Goal: Task Accomplishment & Management: Use online tool/utility

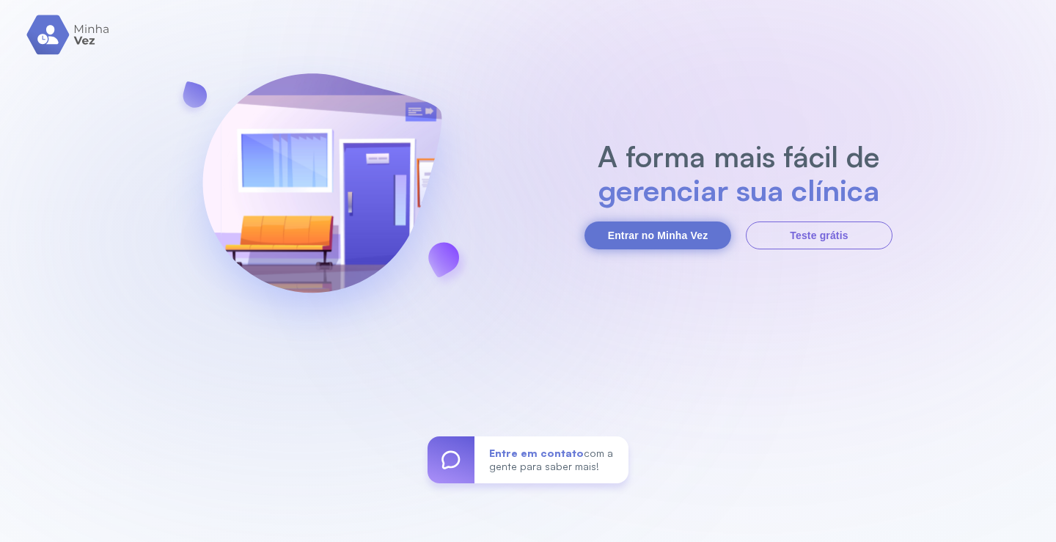
click at [659, 224] on button "Entrar no Minha Vez" at bounding box center [658, 236] width 147 height 28
click at [655, 230] on button "Entrar no Minha Vez" at bounding box center [658, 236] width 147 height 28
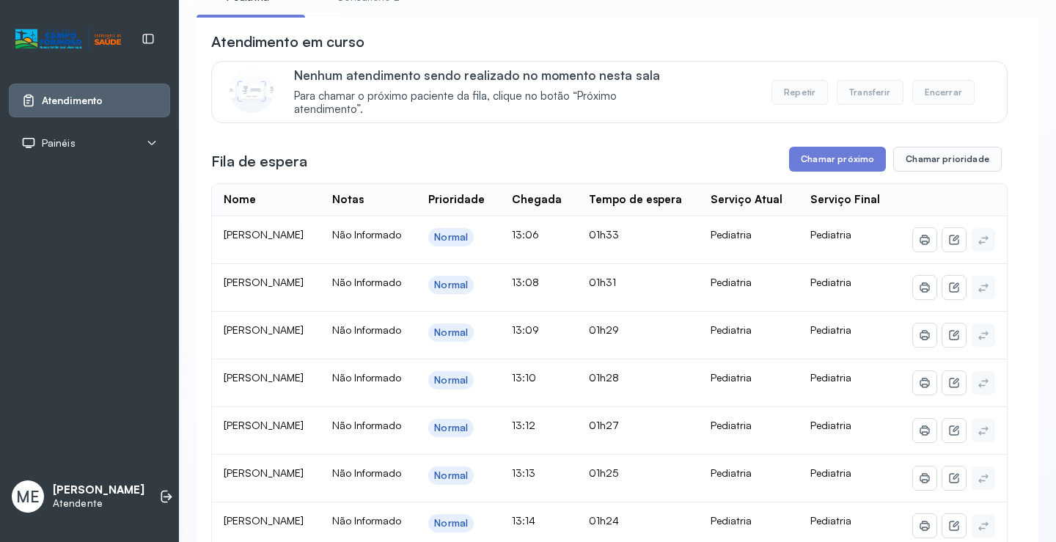
scroll to position [73, 0]
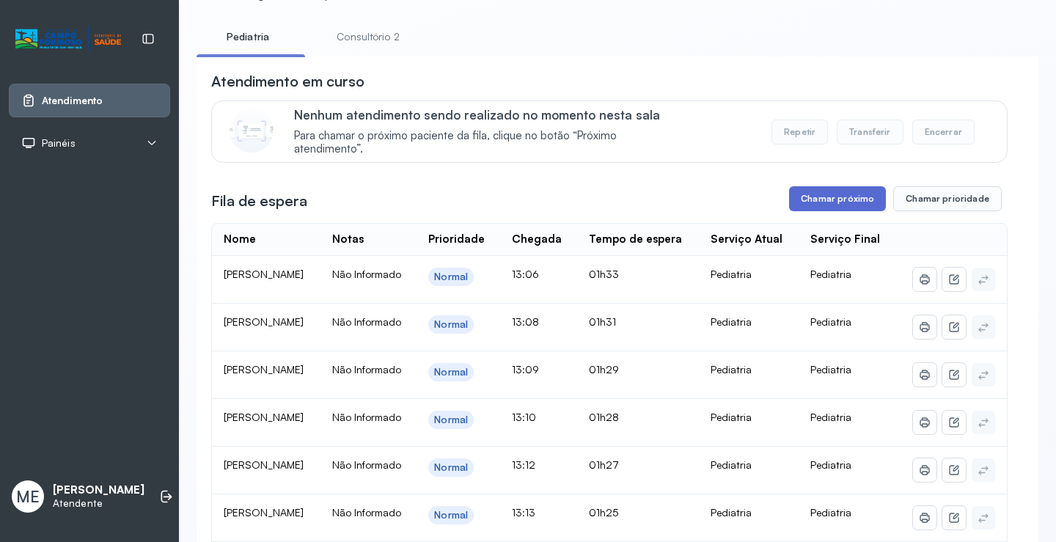
click at [822, 202] on button "Chamar próximo" at bounding box center [837, 198] width 97 height 25
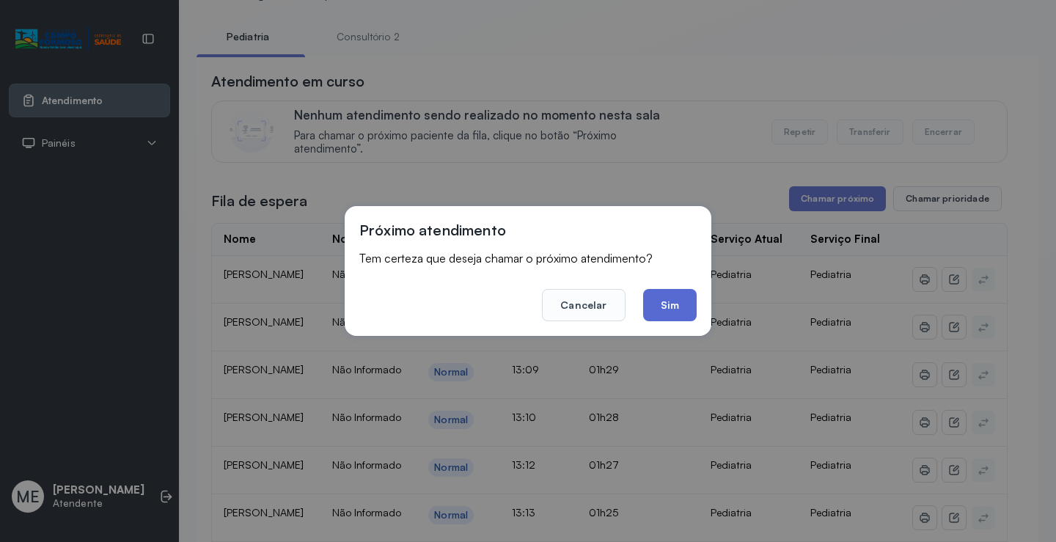
click at [651, 307] on button "Sim" at bounding box center [670, 305] width 54 height 32
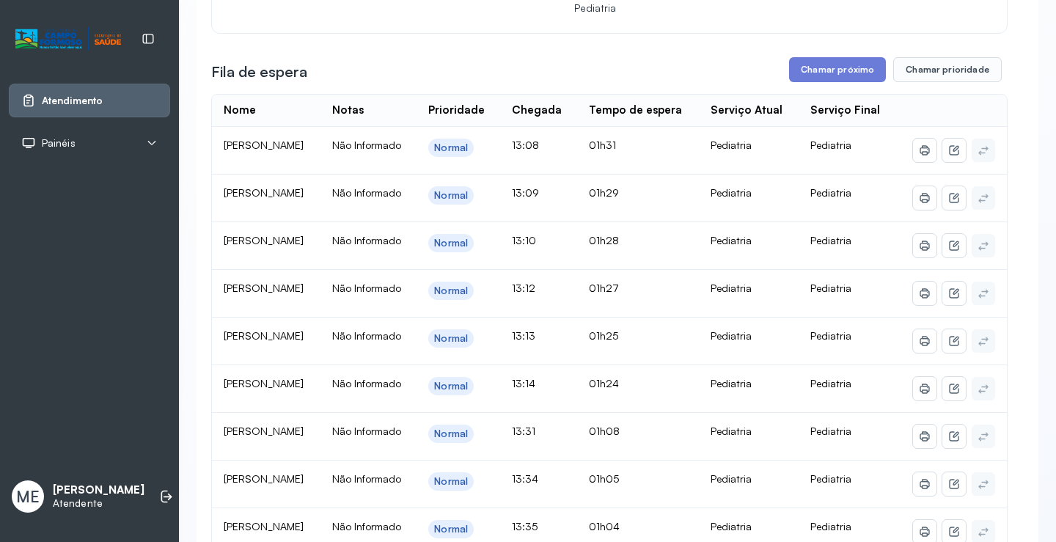
scroll to position [293, 0]
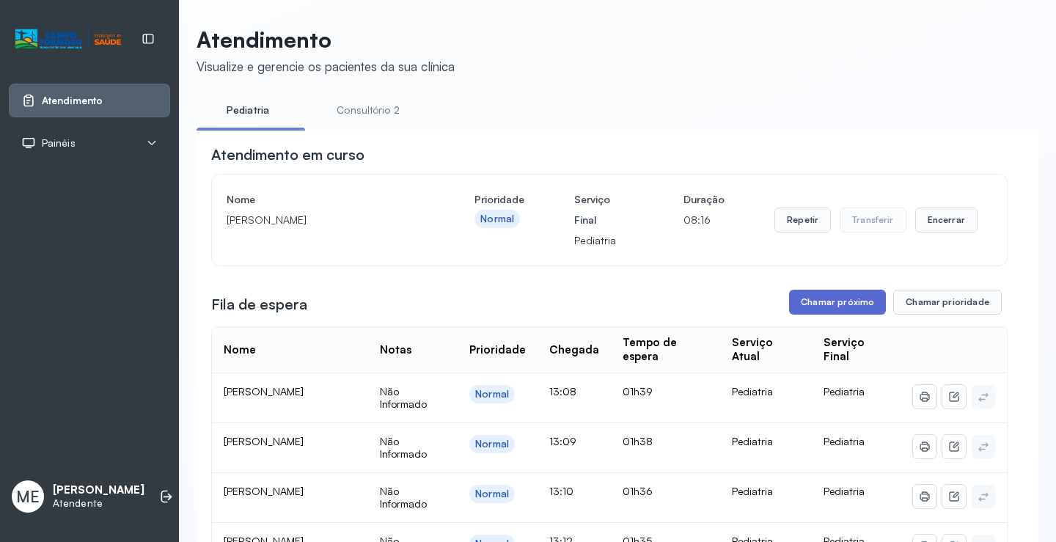
click at [825, 310] on button "Chamar próximo" at bounding box center [837, 302] width 97 height 25
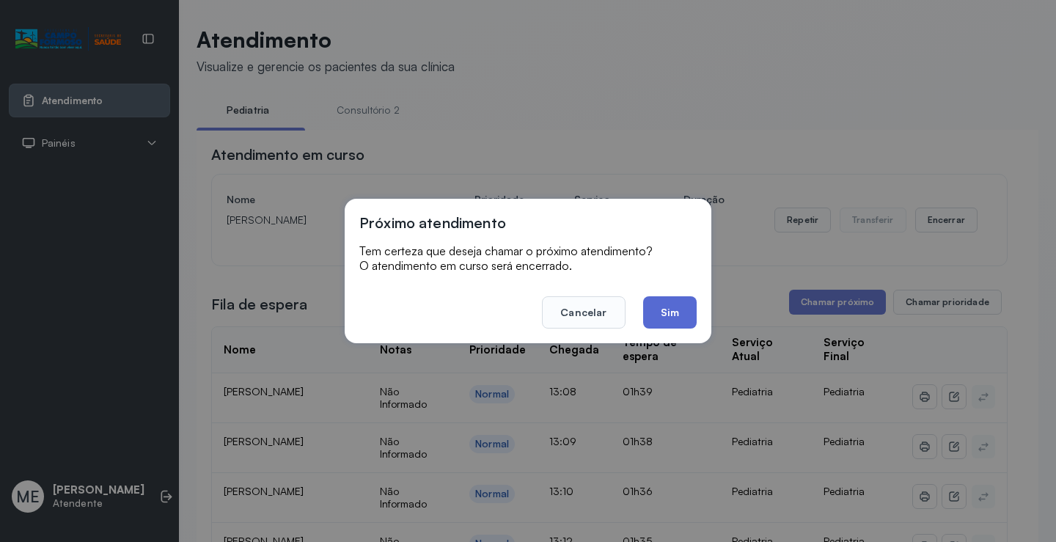
click at [660, 304] on button "Sim" at bounding box center [670, 312] width 54 height 32
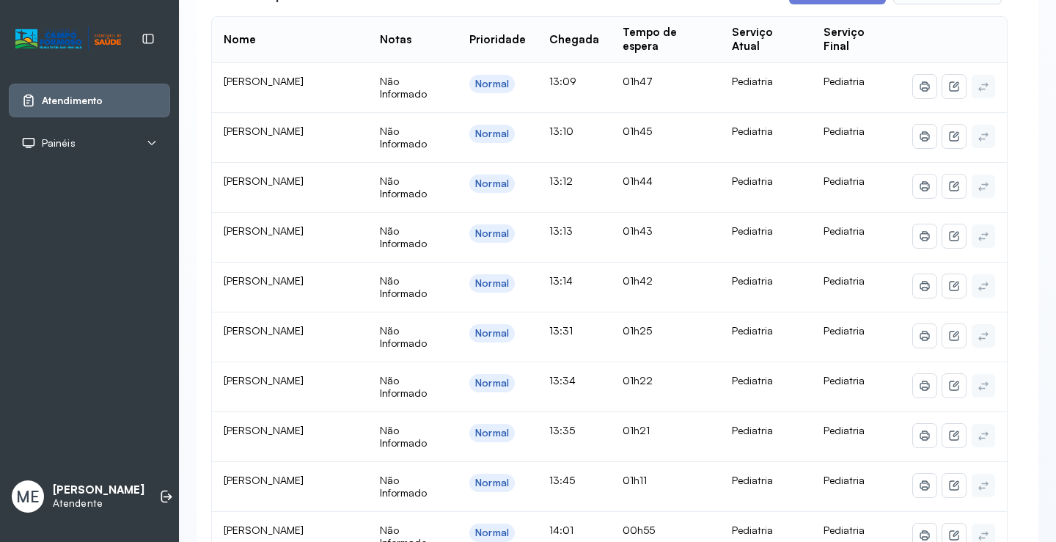
scroll to position [293, 0]
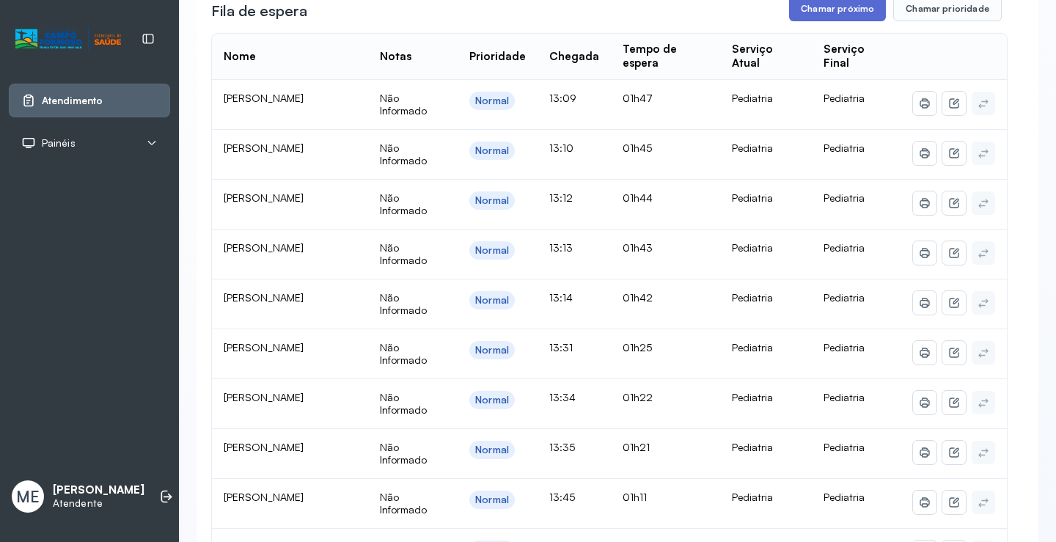
click at [814, 3] on button "Chamar próximo" at bounding box center [837, 8] width 97 height 25
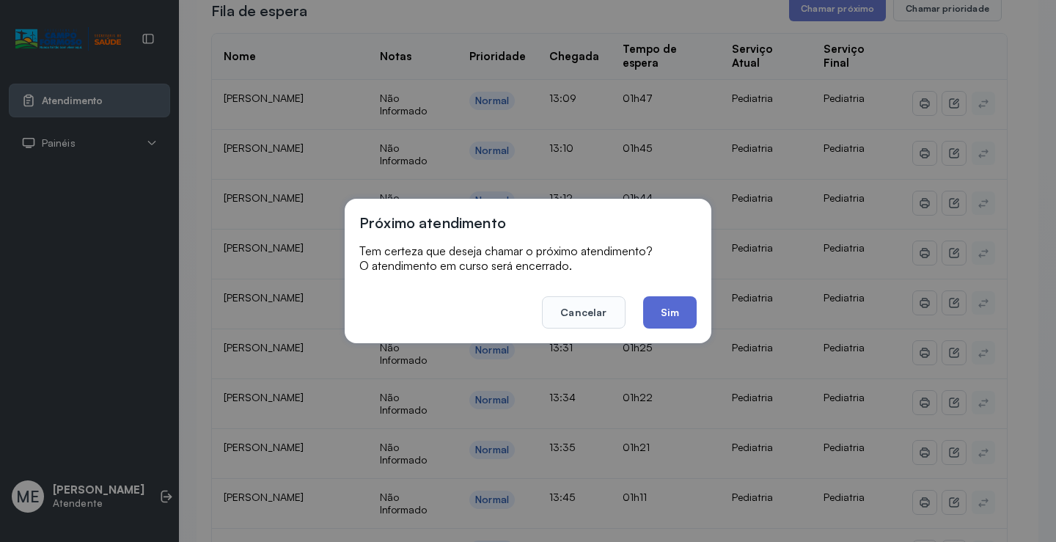
click at [657, 316] on button "Sim" at bounding box center [670, 312] width 54 height 32
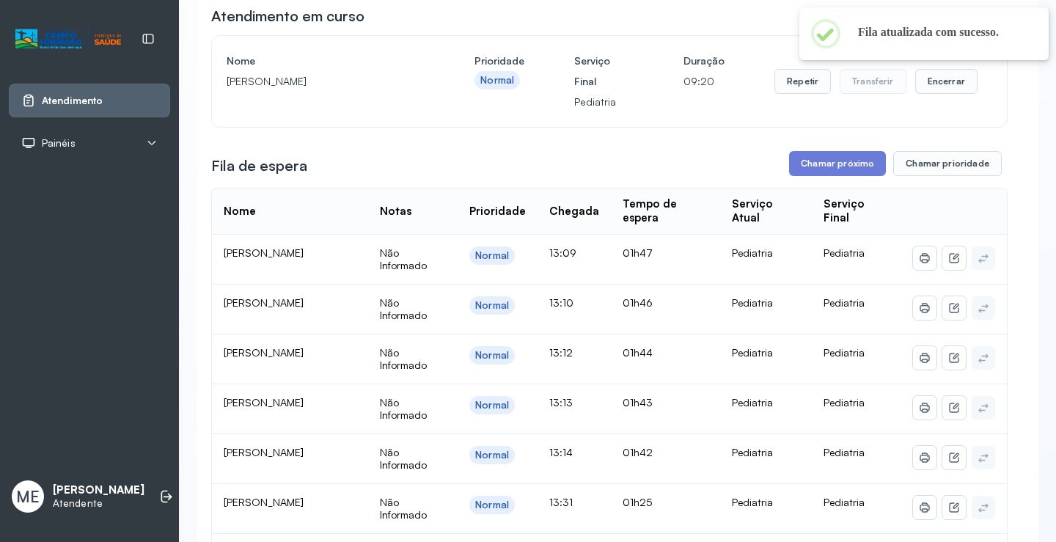
scroll to position [73, 0]
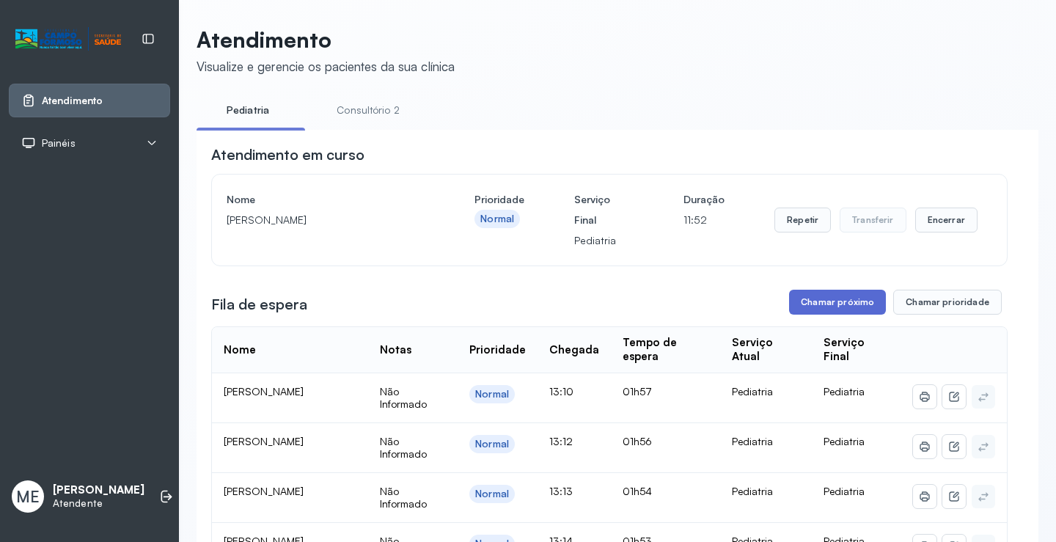
click at [797, 305] on button "Chamar próximo" at bounding box center [837, 302] width 97 height 25
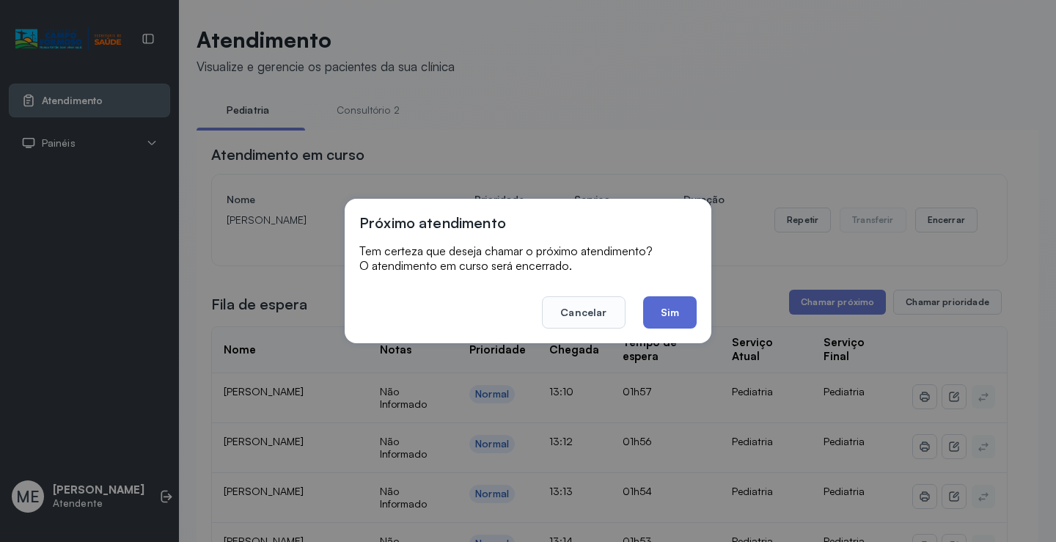
click at [668, 313] on button "Sim" at bounding box center [670, 312] width 54 height 32
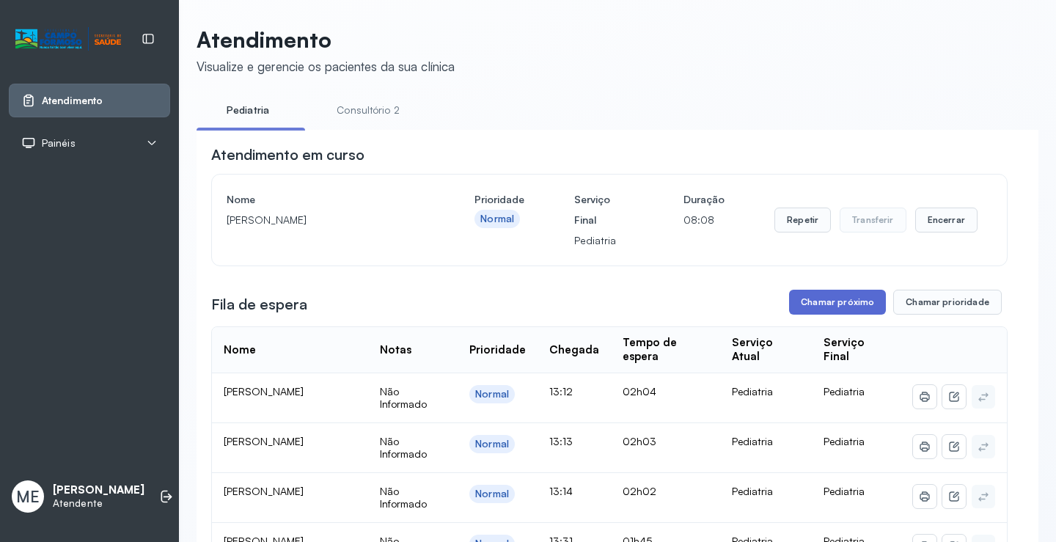
click at [803, 315] on button "Chamar próximo" at bounding box center [837, 302] width 97 height 25
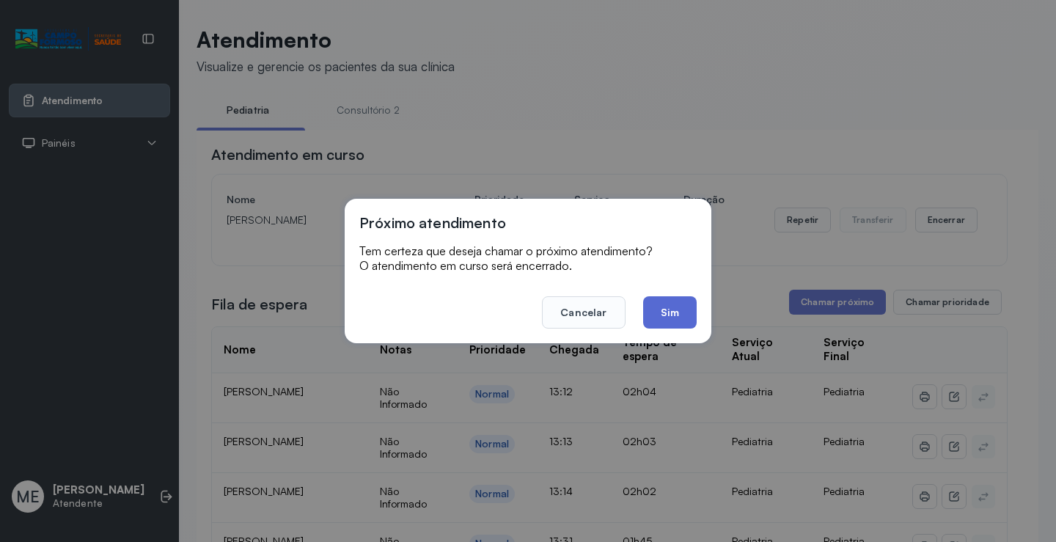
click at [648, 304] on button "Sim" at bounding box center [670, 312] width 54 height 32
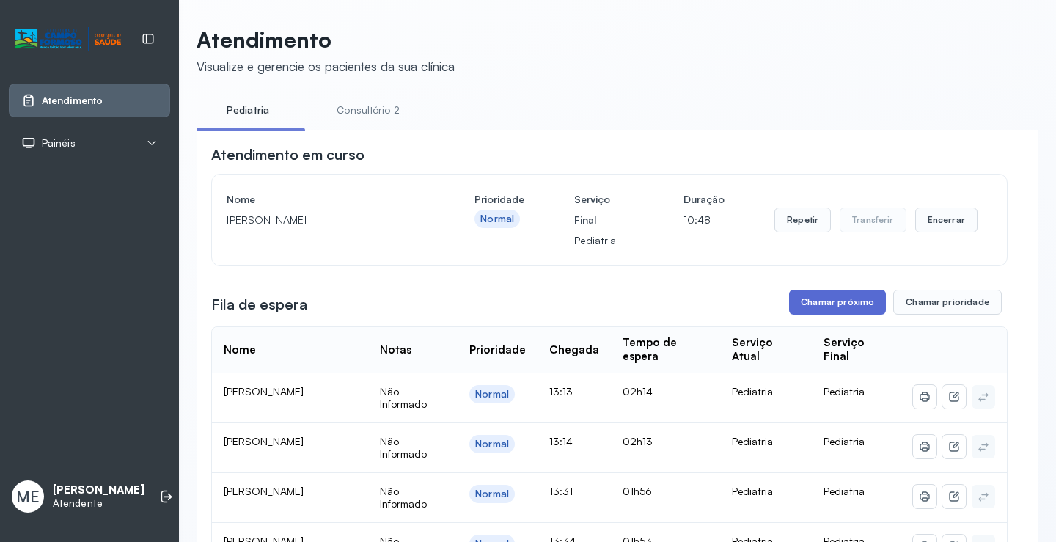
click at [813, 303] on button "Chamar próximo" at bounding box center [837, 302] width 97 height 25
click at [804, 313] on button "Chamar próximo" at bounding box center [837, 302] width 97 height 25
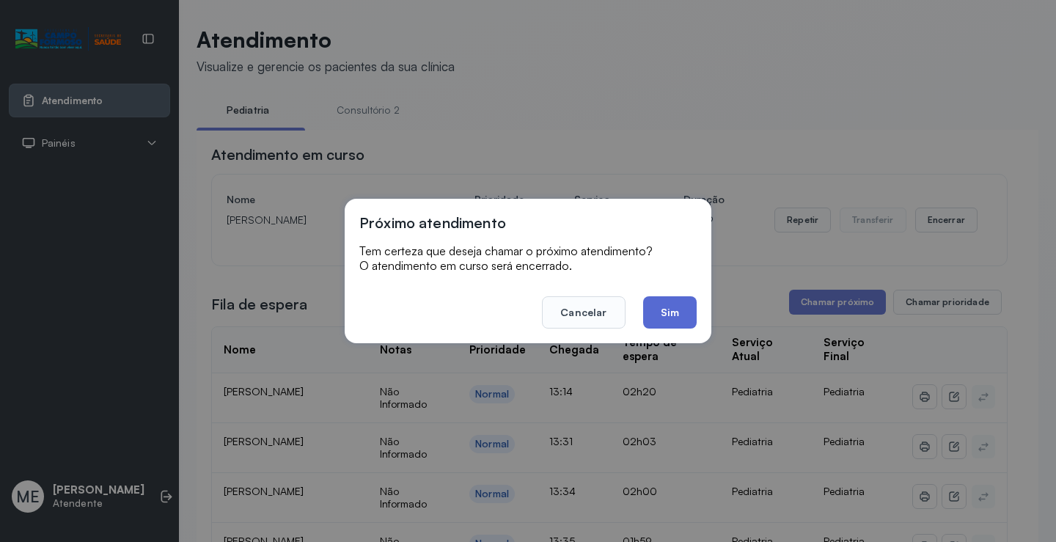
click at [658, 313] on button "Sim" at bounding box center [670, 312] width 54 height 32
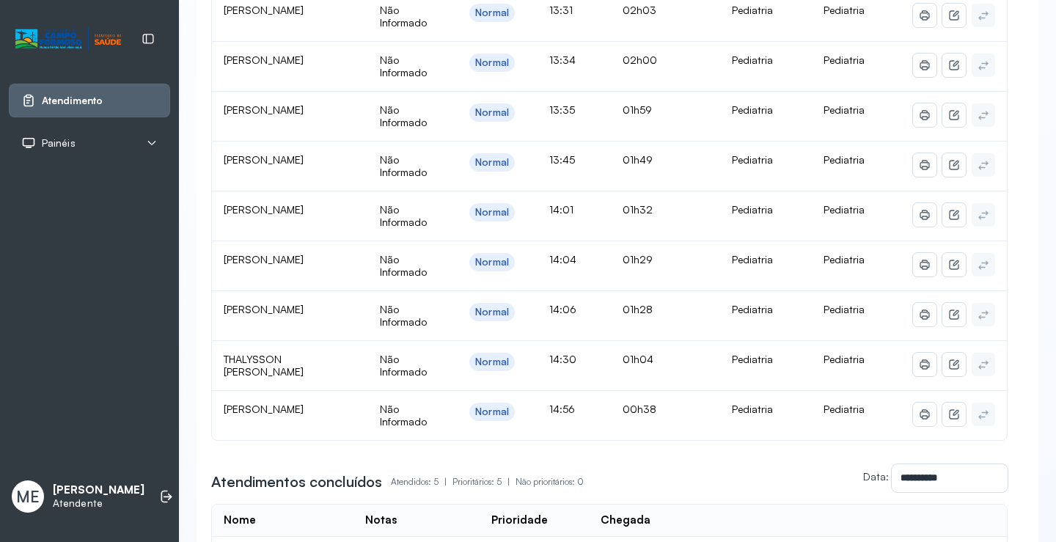
scroll to position [440, 0]
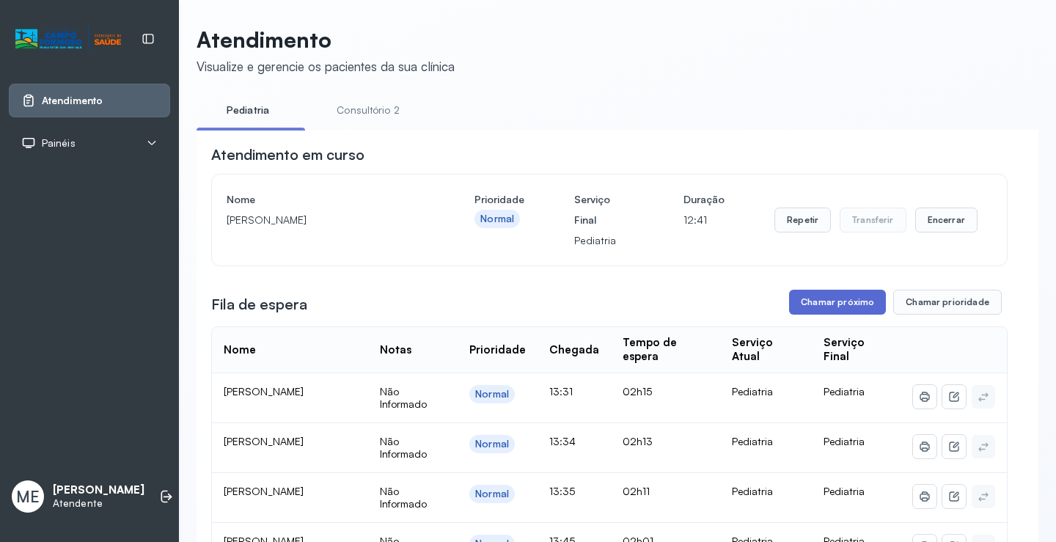
click at [858, 305] on button "Chamar próximo" at bounding box center [837, 302] width 97 height 25
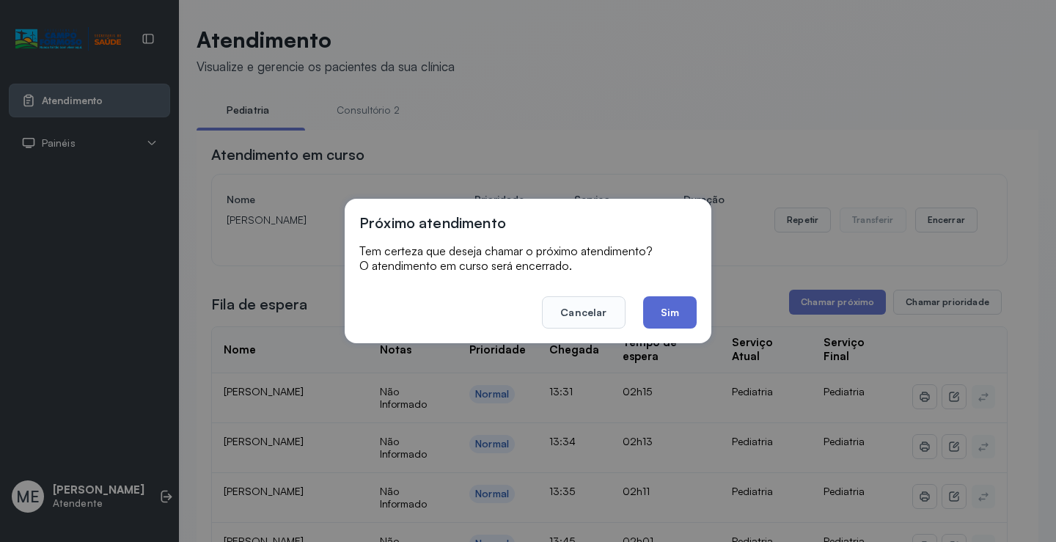
click at [646, 316] on button "Sim" at bounding box center [670, 312] width 54 height 32
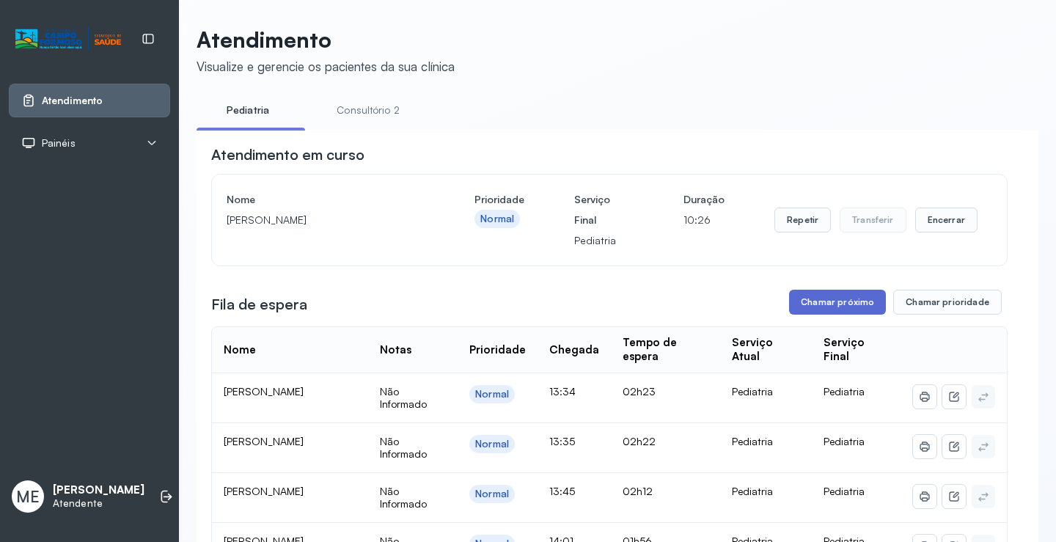
click at [812, 304] on button "Chamar próximo" at bounding box center [837, 302] width 97 height 25
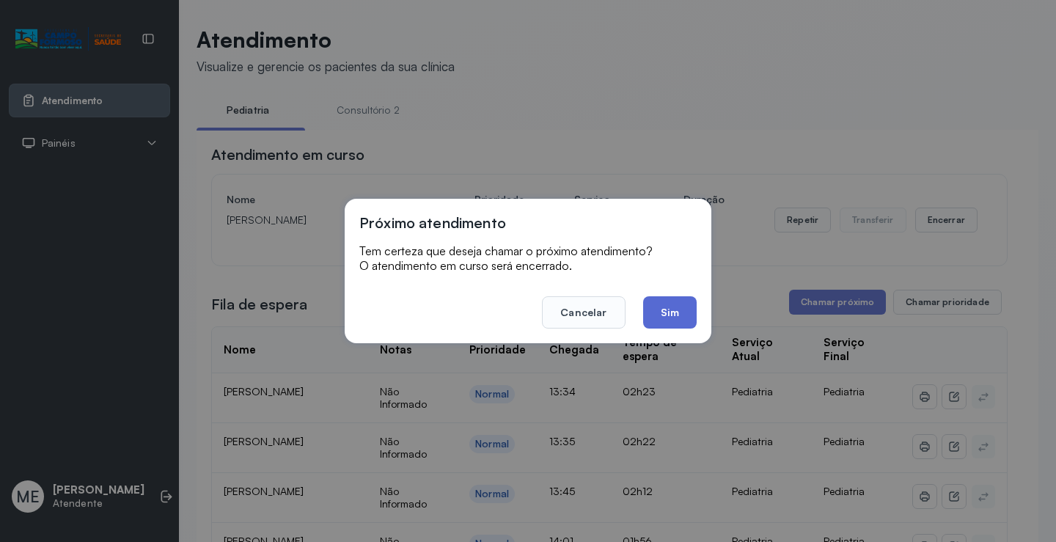
click at [670, 316] on button "Sim" at bounding box center [670, 312] width 54 height 32
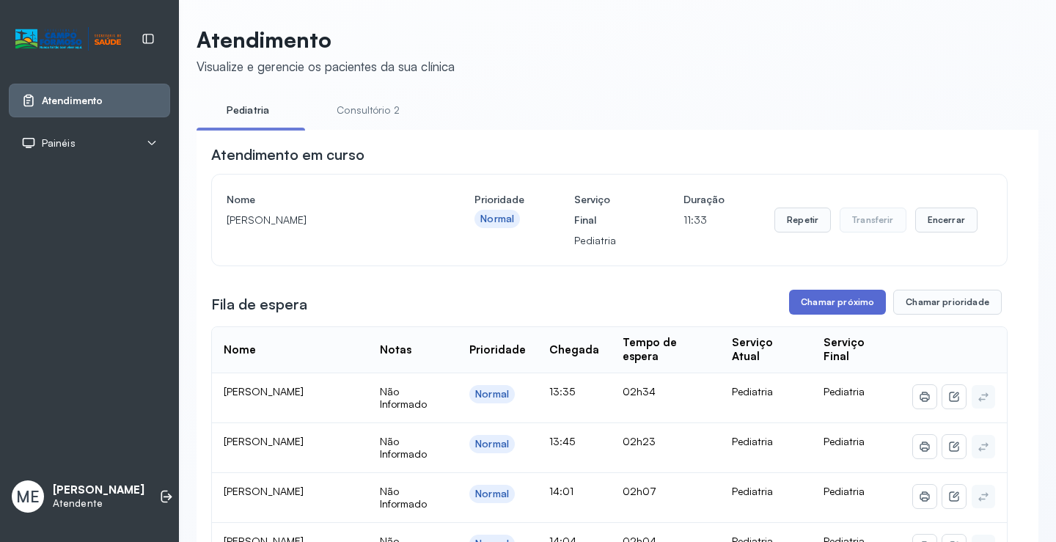
click at [800, 308] on button "Chamar próximo" at bounding box center [837, 302] width 97 height 25
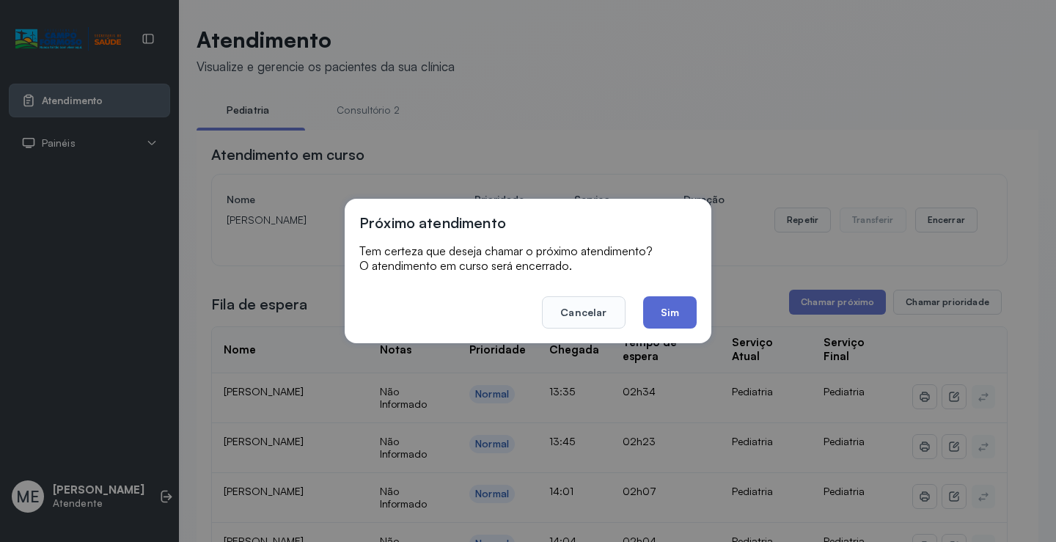
click at [679, 308] on button "Sim" at bounding box center [670, 312] width 54 height 32
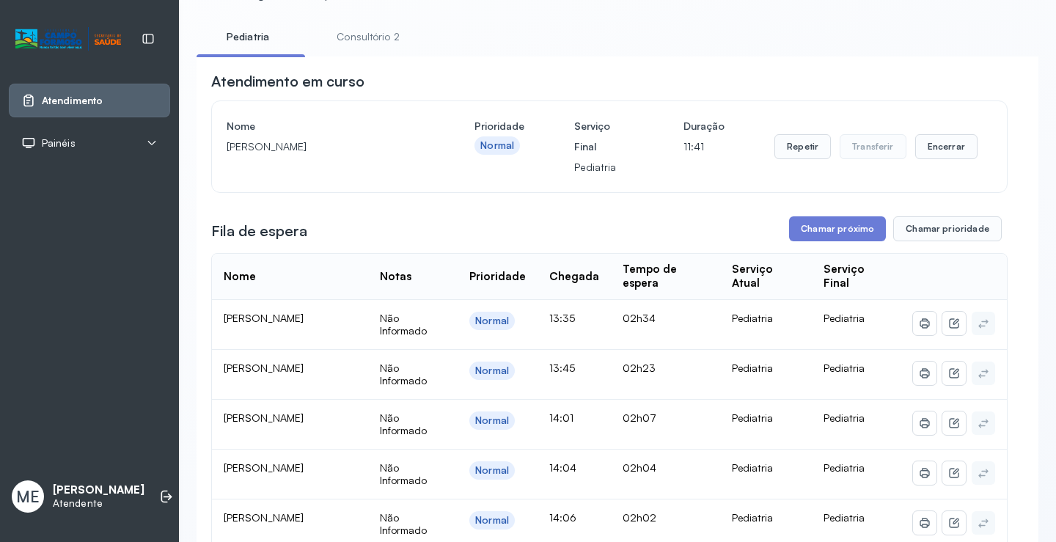
scroll to position [147, 0]
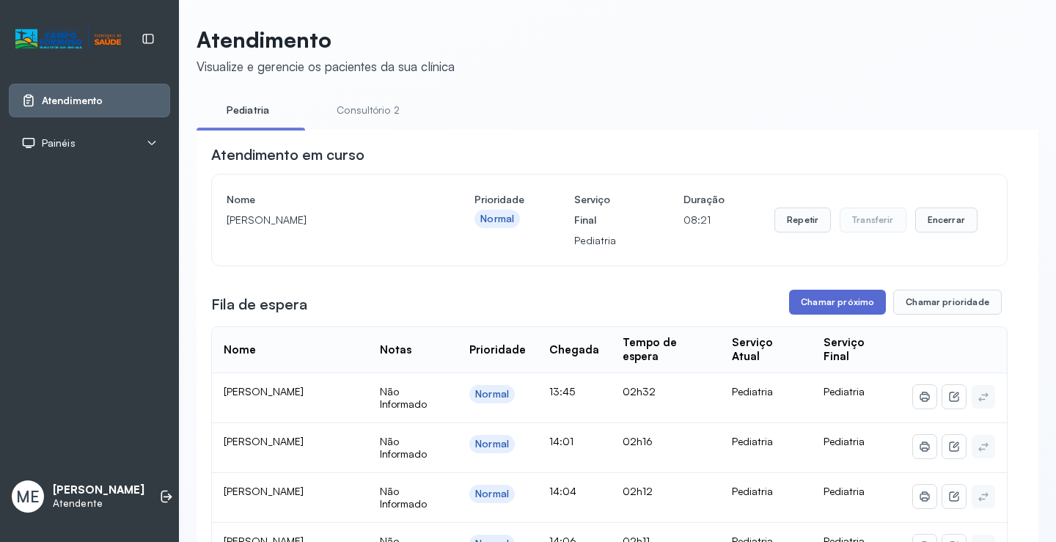
click at [812, 304] on button "Chamar próximo" at bounding box center [837, 302] width 97 height 25
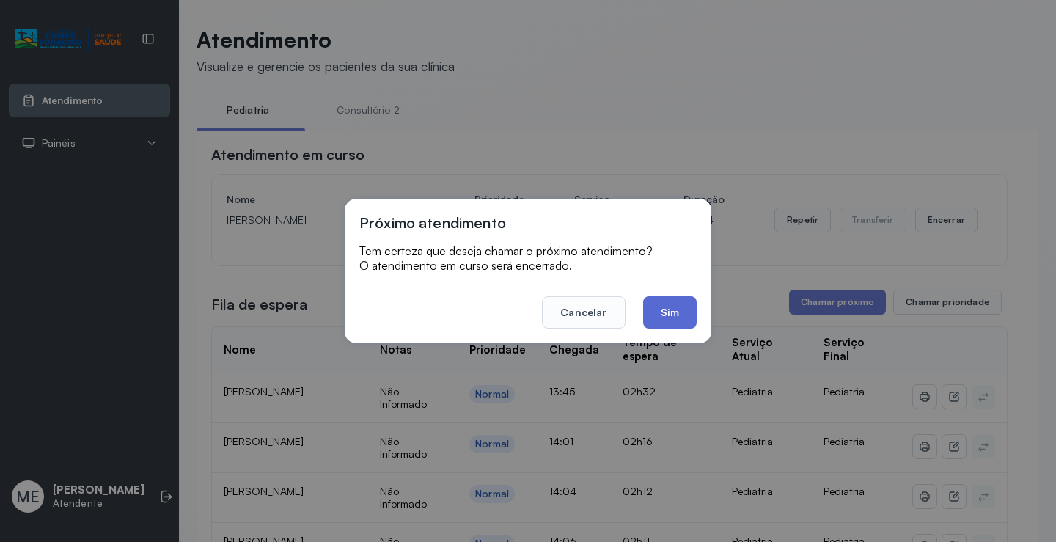
click at [676, 310] on button "Sim" at bounding box center [670, 312] width 54 height 32
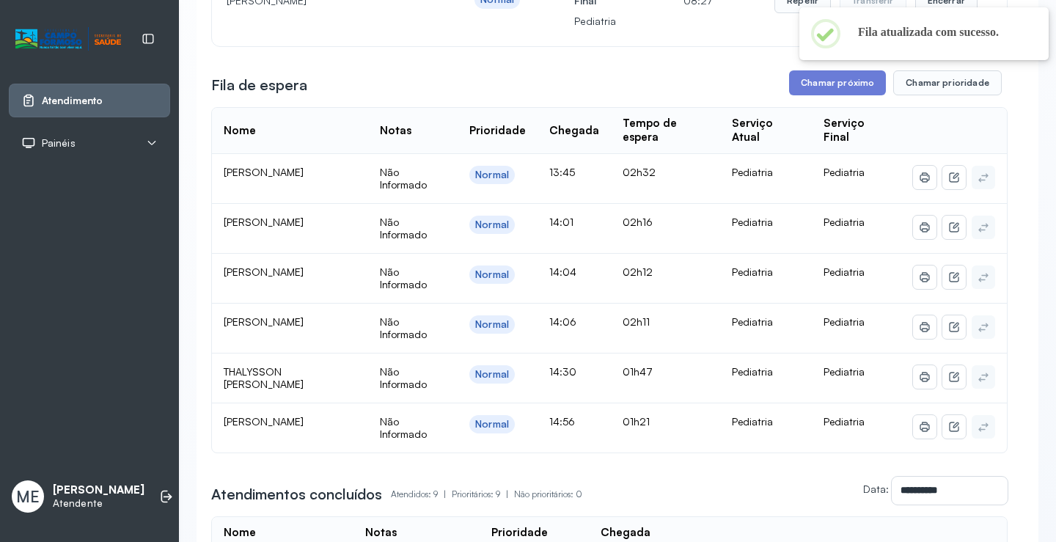
scroll to position [220, 0]
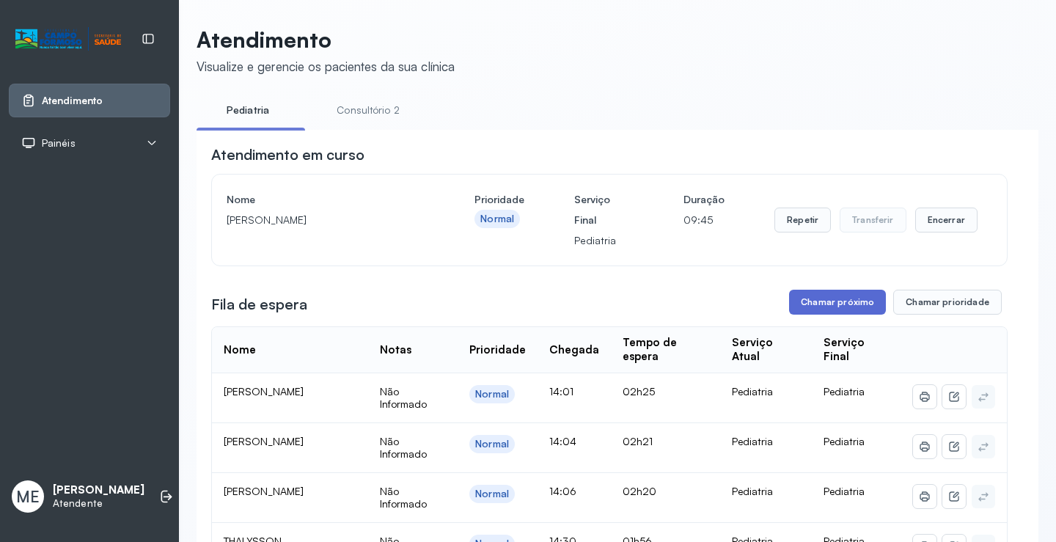
click at [860, 305] on button "Chamar próximo" at bounding box center [837, 302] width 97 height 25
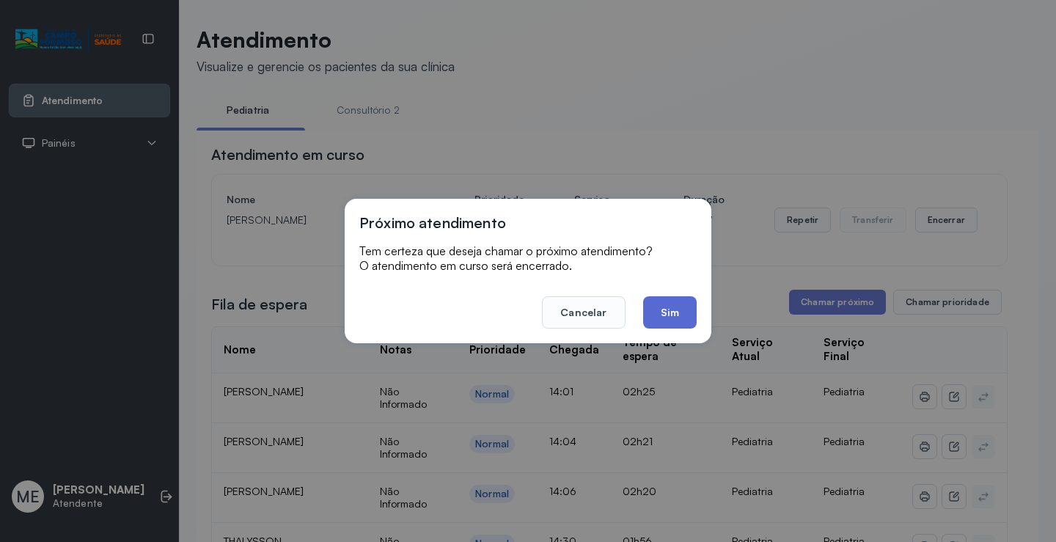
click at [679, 323] on button "Sim" at bounding box center [670, 312] width 54 height 32
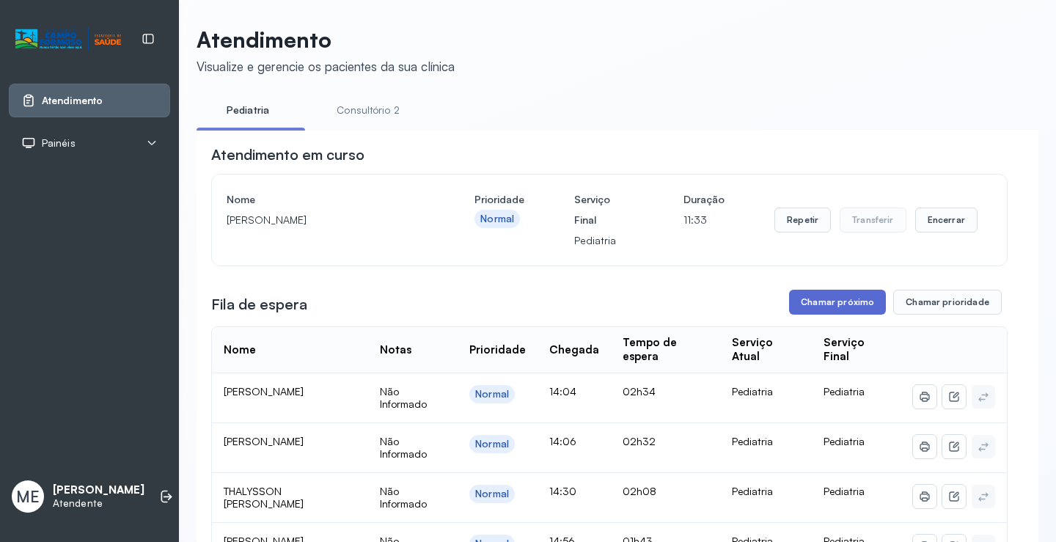
click at [822, 304] on button "Chamar próximo" at bounding box center [837, 302] width 97 height 25
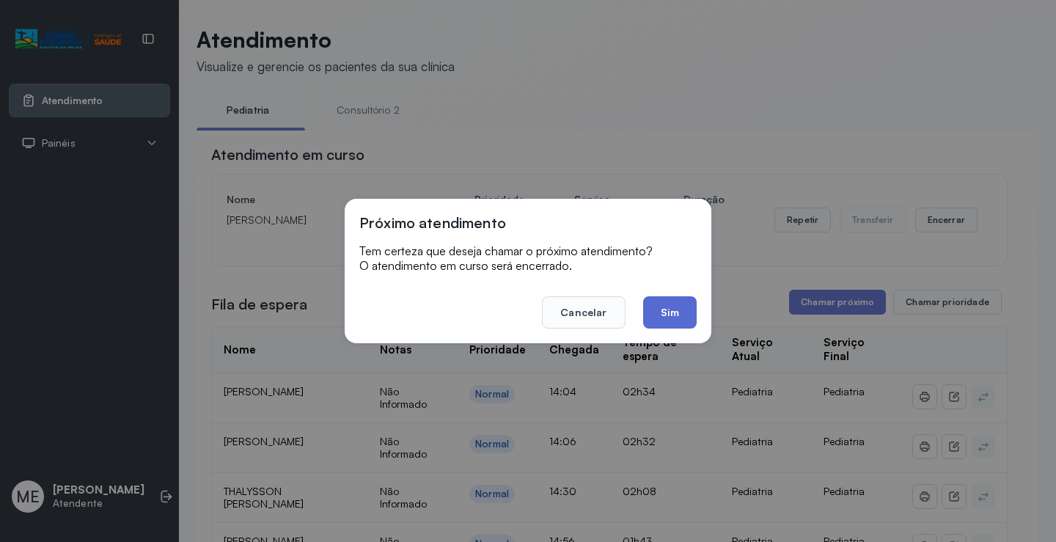
click at [677, 306] on button "Sim" at bounding box center [670, 312] width 54 height 32
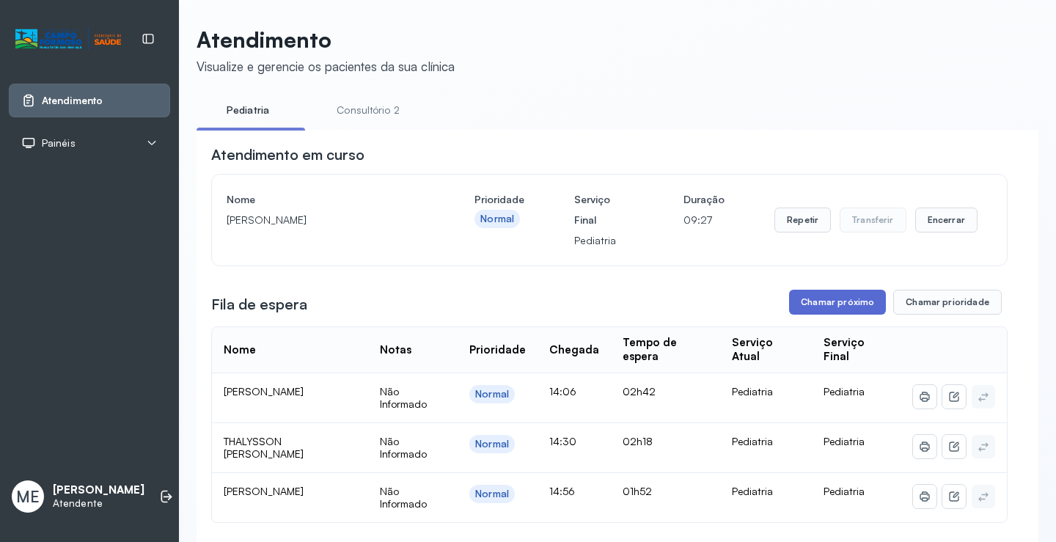
click at [823, 309] on button "Chamar próximo" at bounding box center [837, 302] width 97 height 25
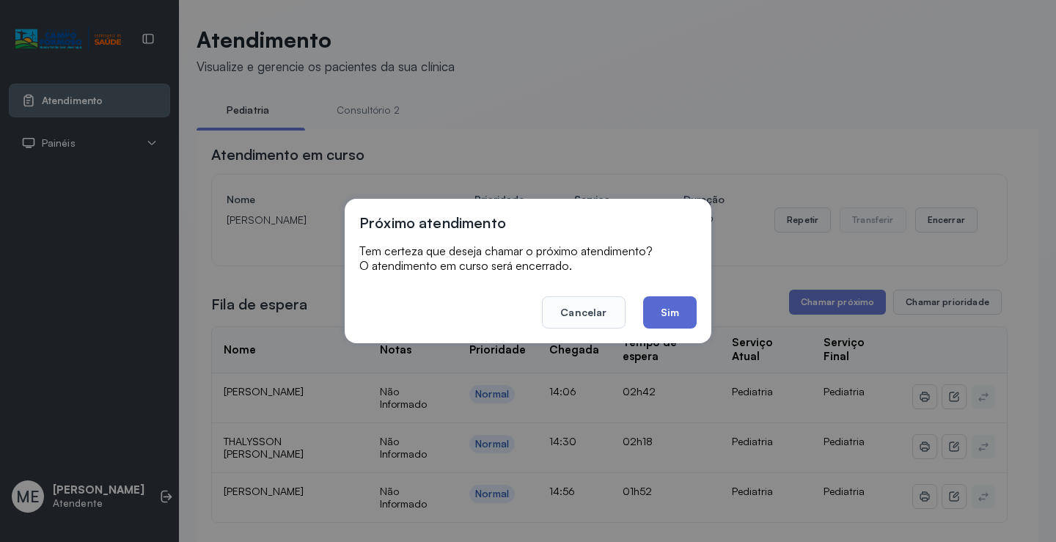
click at [685, 321] on button "Sim" at bounding box center [670, 312] width 54 height 32
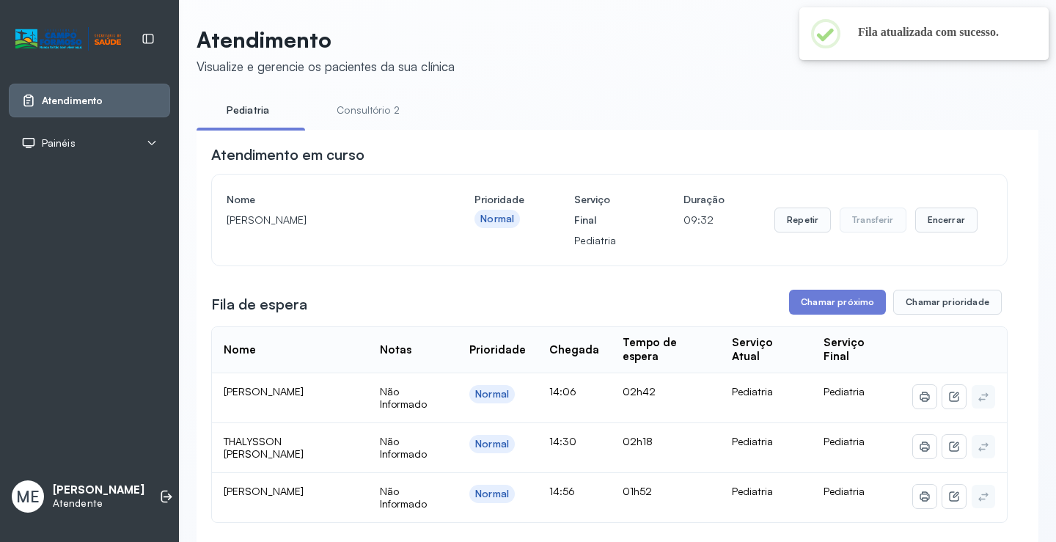
scroll to position [147, 0]
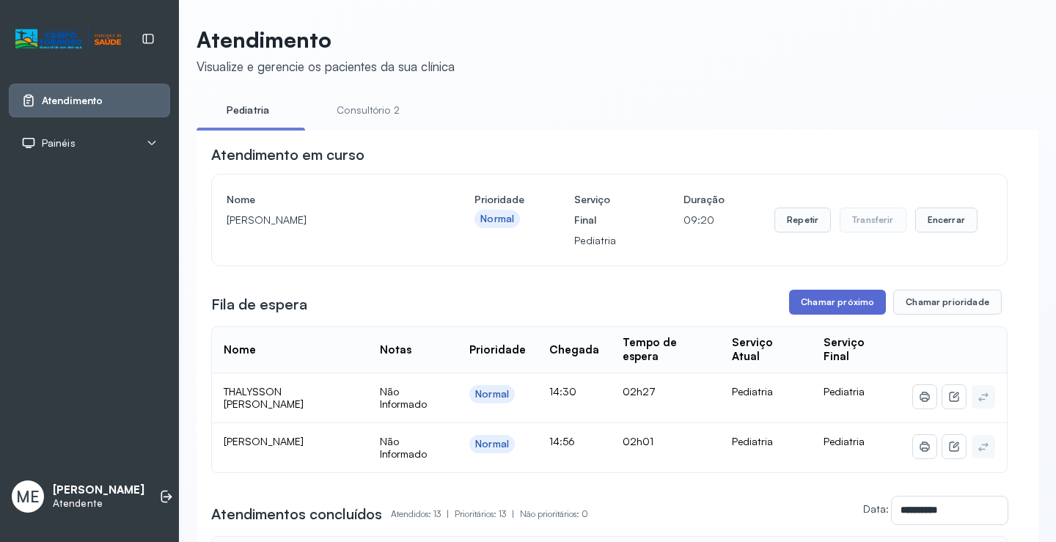
click at [815, 302] on button "Chamar próximo" at bounding box center [837, 302] width 97 height 25
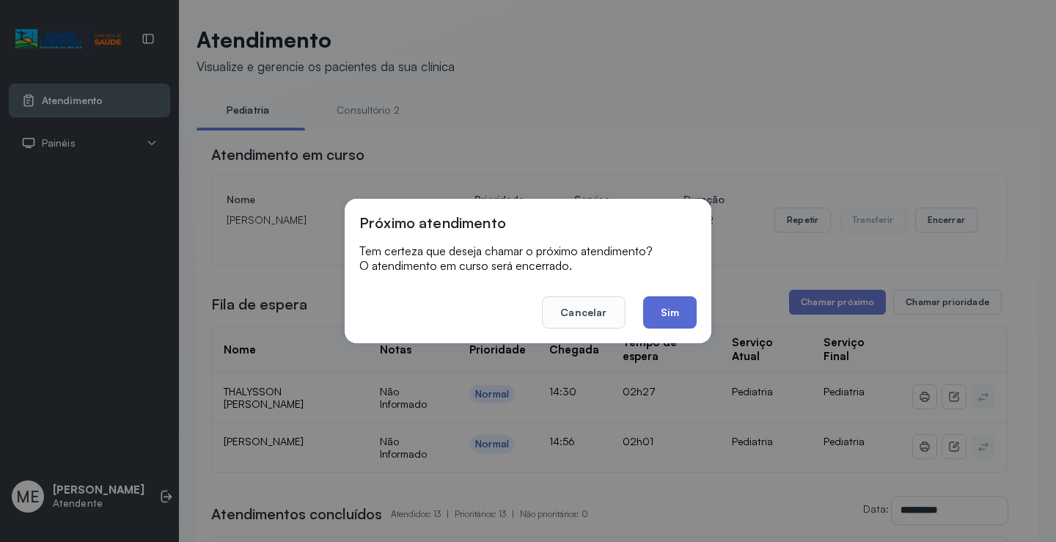
click at [674, 311] on button "Sim" at bounding box center [670, 312] width 54 height 32
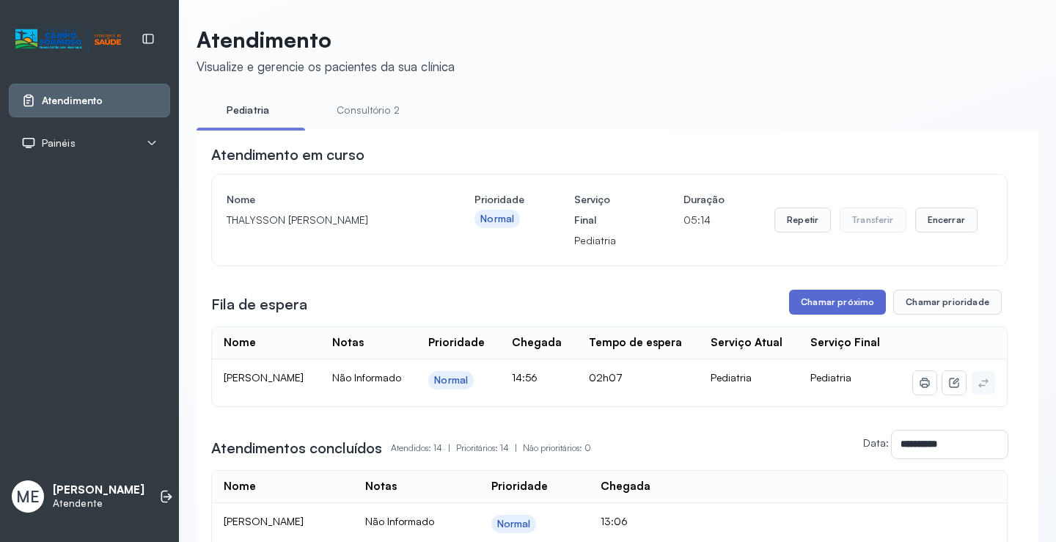
click at [839, 299] on button "Chamar próximo" at bounding box center [837, 302] width 97 height 25
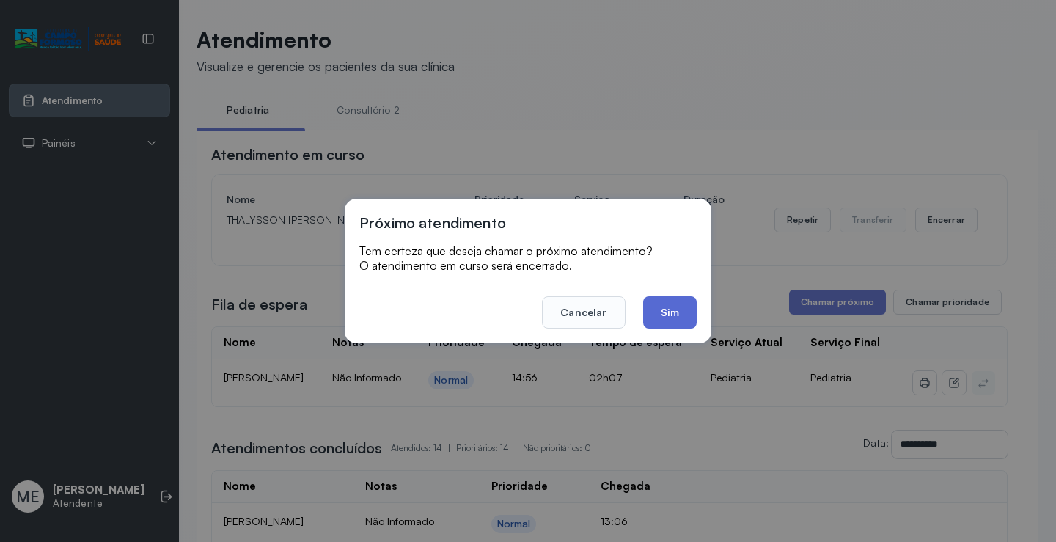
click at [653, 307] on button "Sim" at bounding box center [670, 312] width 54 height 32
